Goal: Task Accomplishment & Management: Manage account settings

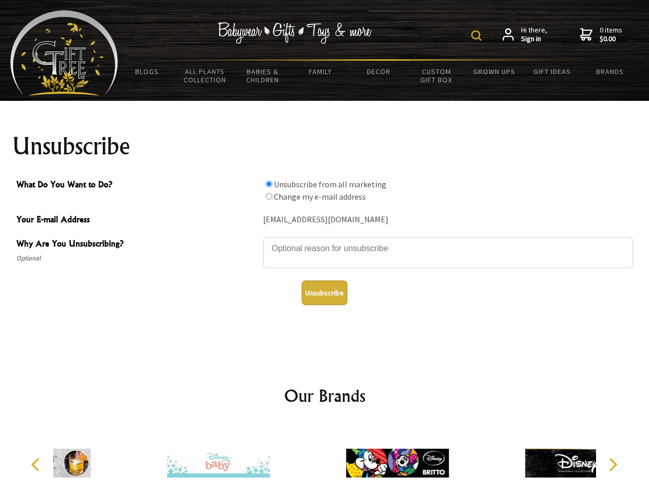
click at [478, 35] on img at bounding box center [477, 35] width 10 height 10
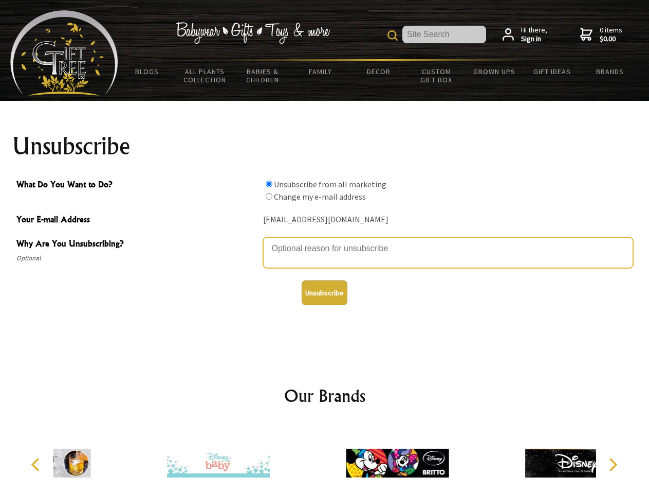
click at [325, 241] on textarea "Why Are You Unsubscribing?" at bounding box center [448, 252] width 370 height 31
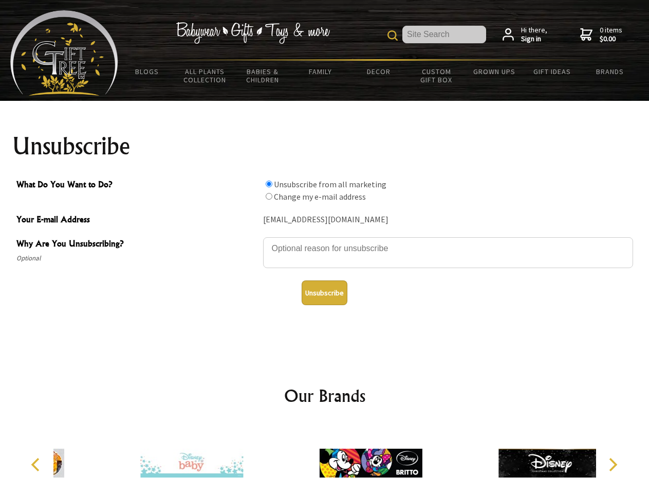
click at [269, 184] on input "What Do You Want to Do?" at bounding box center [269, 183] width 7 height 7
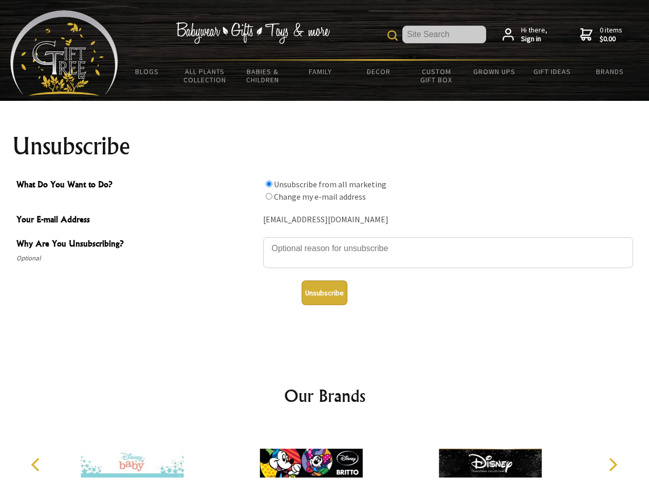
click at [269, 196] on input "What Do You Want to Do?" at bounding box center [269, 196] width 7 height 7
radio input "true"
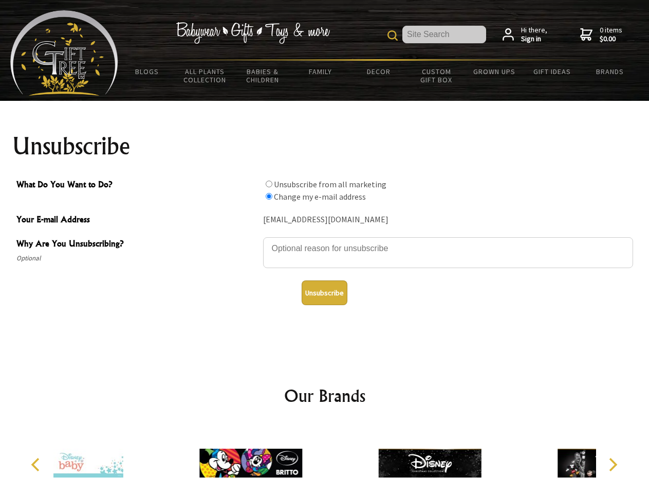
click at [324, 293] on button "Unsubscribe" at bounding box center [325, 292] width 46 height 25
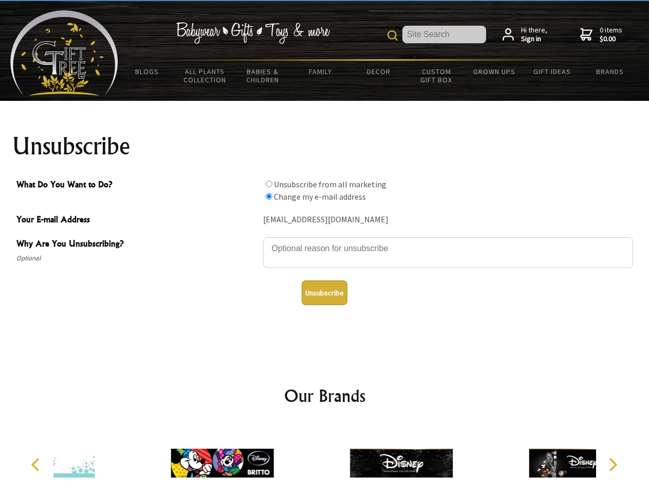
click at [350, 459] on img at bounding box center [401, 462] width 103 height 77
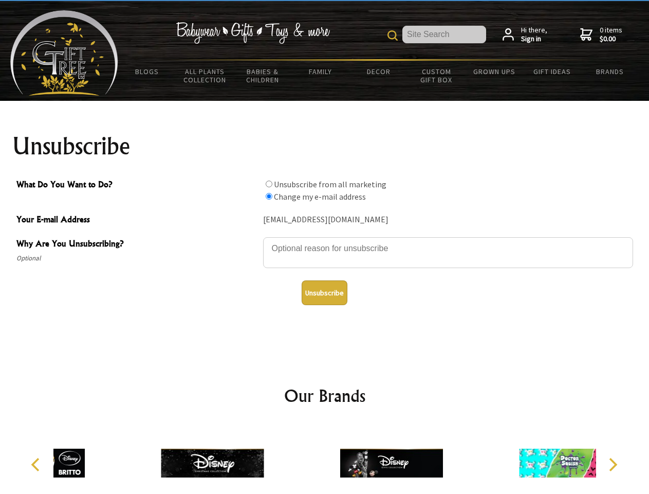
click at [37, 464] on icon "Previous" at bounding box center [36, 464] width 13 height 13
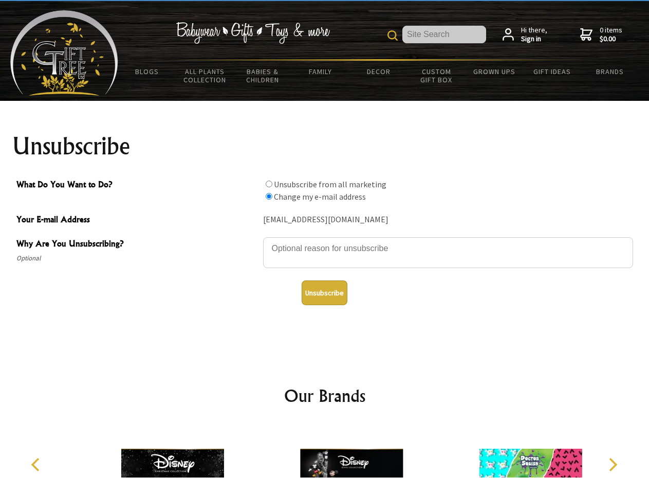
click at [613, 464] on icon "Next" at bounding box center [612, 464] width 13 height 13
